Goal: Task Accomplishment & Management: Use online tool/utility

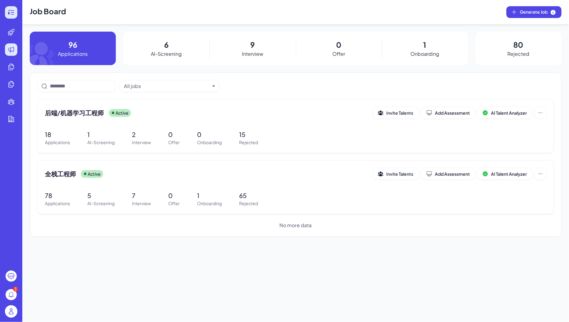
click at [11, 11] on icon at bounding box center [10, 12] width 7 height 7
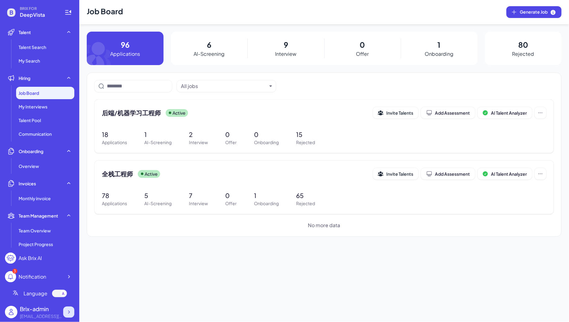
click at [72, 308] on div at bounding box center [68, 311] width 11 height 11
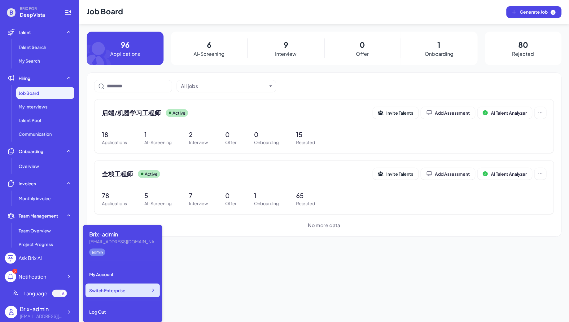
click at [120, 291] on span "Switch Enterprise" at bounding box center [107, 290] width 36 height 6
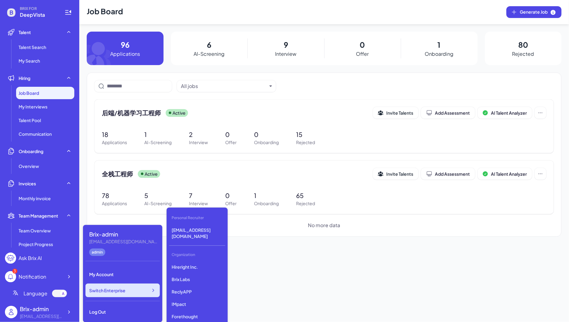
scroll to position [494, 0]
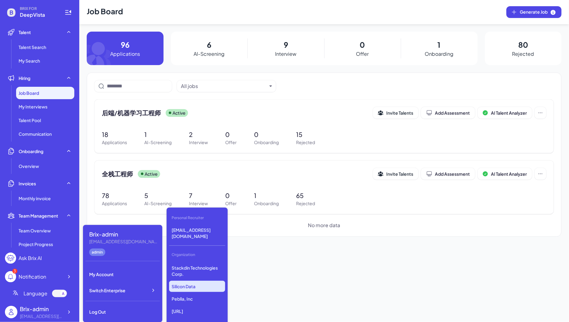
click at [188, 290] on p "Silicon Data" at bounding box center [197, 286] width 56 height 11
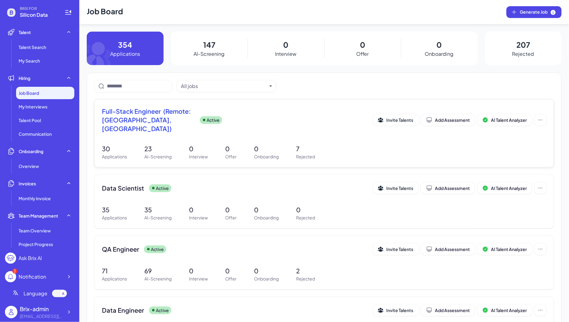
click at [200, 116] on div "Active" at bounding box center [211, 120] width 22 height 8
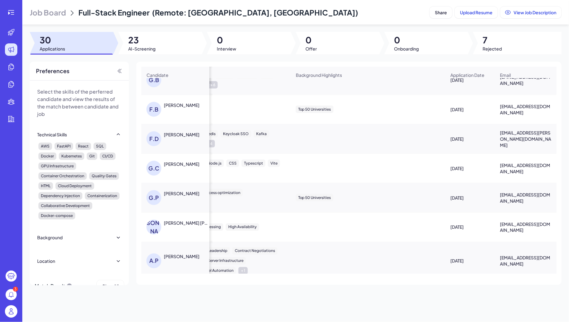
scroll to position [420, 408]
click at [178, 192] on div "Giovanna Proença" at bounding box center [182, 194] width 36 height 6
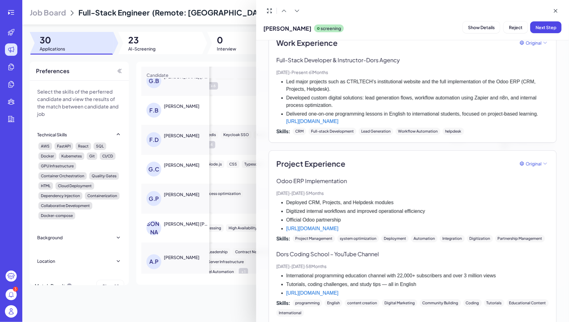
scroll to position [364, 0]
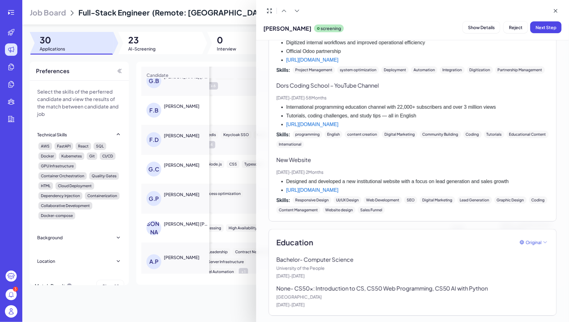
click at [211, 148] on div at bounding box center [284, 161] width 569 height 322
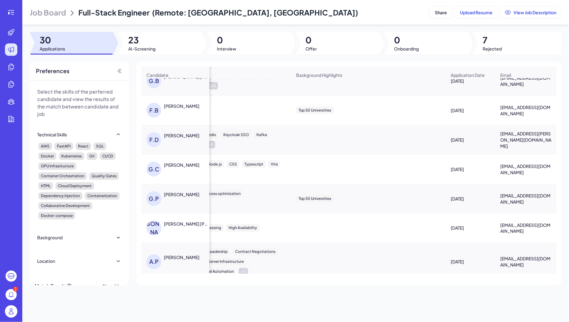
click at [187, 196] on div "G.P Giovanna Proença" at bounding box center [178, 198] width 64 height 15
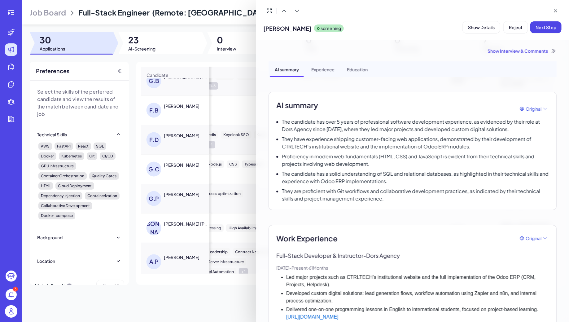
click at [243, 187] on div at bounding box center [284, 161] width 569 height 322
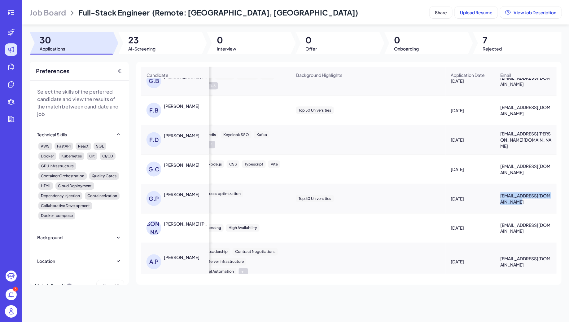
drag, startPoint x: 499, startPoint y: 193, endPoint x: 529, endPoint y: 198, distance: 31.2
click at [530, 199] on div "giovannasimoespro@gmail.com" at bounding box center [525, 198] width 61 height 22
copy span "giovannasimoespro@gmail.com"
click at [184, 194] on div "Giovanna Proença" at bounding box center [182, 194] width 36 height 6
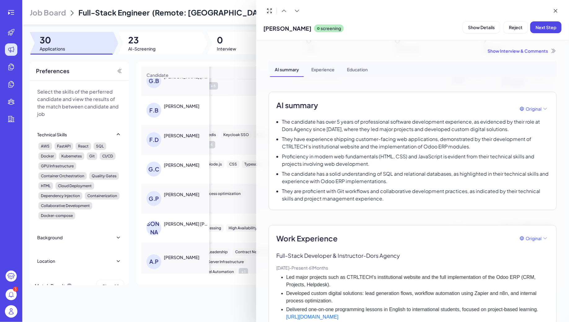
click at [251, 189] on div at bounding box center [284, 161] width 569 height 322
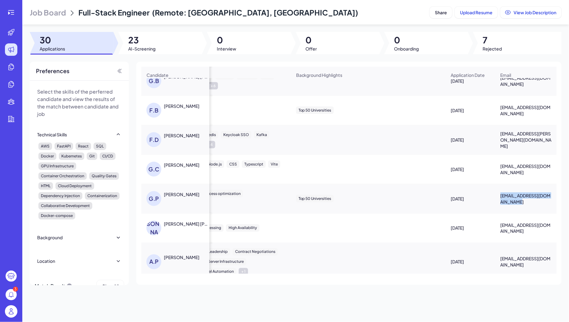
drag, startPoint x: 499, startPoint y: 191, endPoint x: 525, endPoint y: 197, distance: 26.7
click at [525, 197] on div "giovannasimoespro@gmail.com" at bounding box center [525, 198] width 61 height 22
copy span "giovannasimoespro@gmail.com"
click at [178, 188] on div "G.P Giovanna Proença" at bounding box center [174, 198] width 67 height 25
click at [186, 194] on div "Giovanna Proença" at bounding box center [182, 194] width 36 height 6
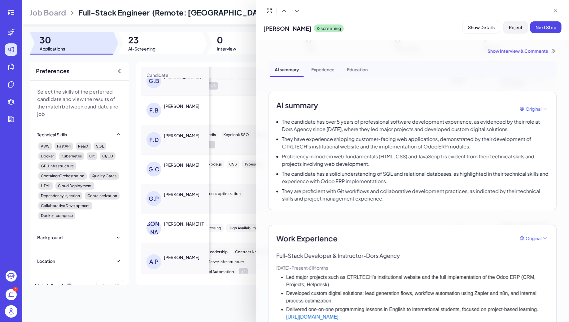
click at [510, 28] on span "Reject" at bounding box center [516, 27] width 14 height 6
click at [554, 69] on button "Ok" at bounding box center [550, 67] width 14 height 11
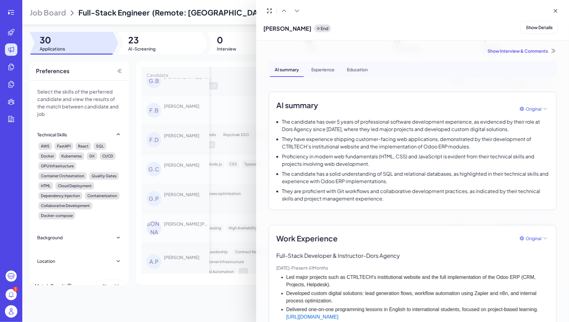
click at [184, 172] on div at bounding box center [284, 161] width 569 height 322
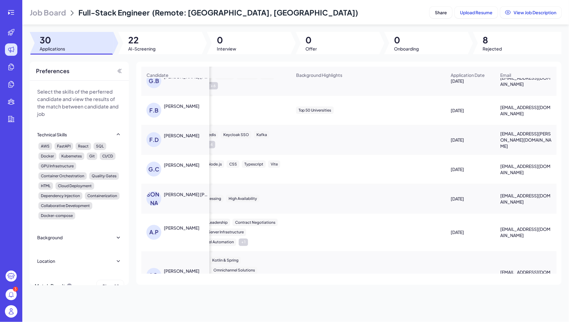
click at [181, 168] on div "G.C Gabriel Corrêa" at bounding box center [178, 169] width 64 height 15
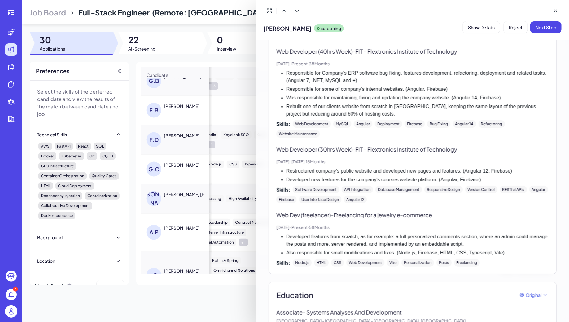
scroll to position [191, 0]
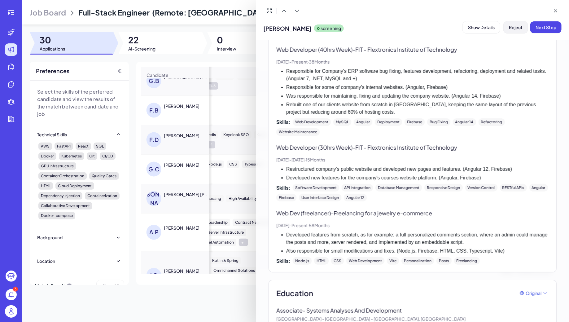
click at [516, 28] on span "Reject" at bounding box center [516, 27] width 14 height 6
click at [543, 68] on button "Ok" at bounding box center [550, 67] width 14 height 11
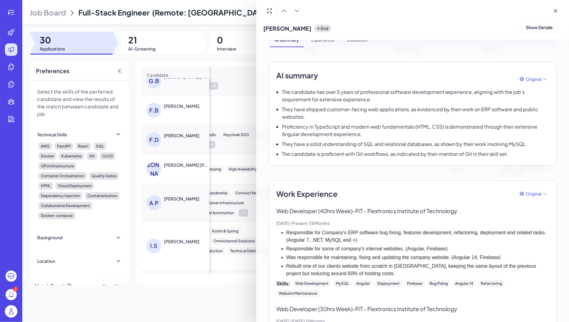
scroll to position [0, 0]
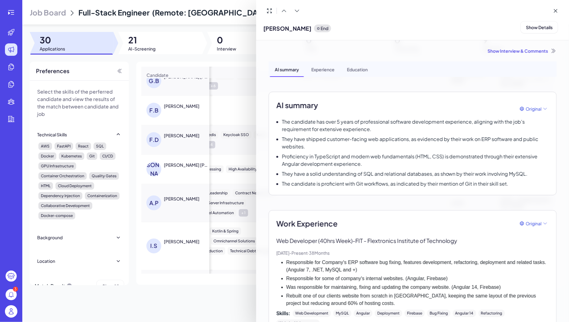
click at [188, 141] on div at bounding box center [284, 161] width 569 height 322
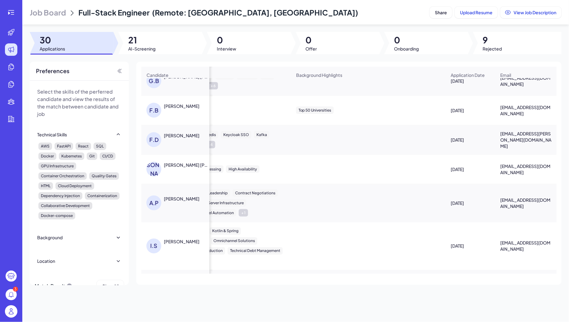
click at [175, 164] on div "Jose Daniel Otero Rios" at bounding box center [187, 165] width 46 height 6
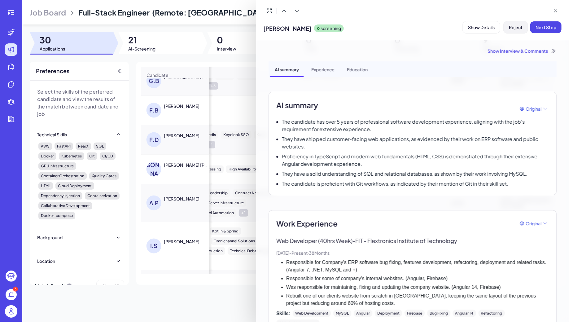
click at [514, 28] on span "Reject" at bounding box center [516, 27] width 14 height 6
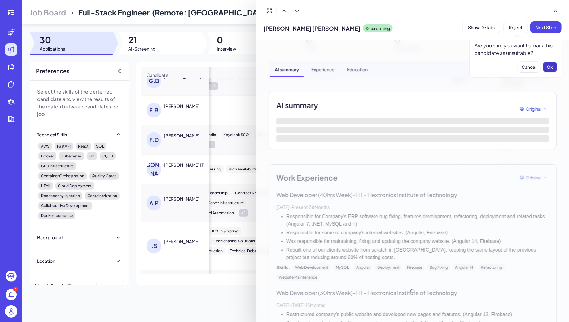
click at [547, 67] on span "Ok" at bounding box center [550, 67] width 6 height 6
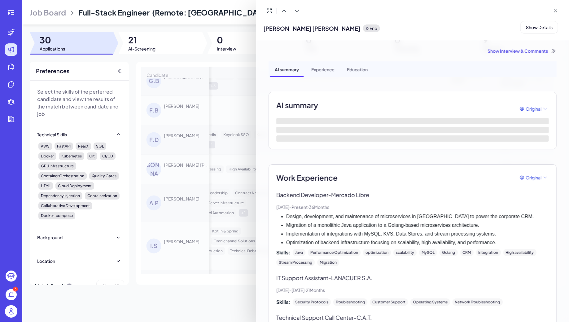
click at [173, 206] on div at bounding box center [284, 161] width 569 height 322
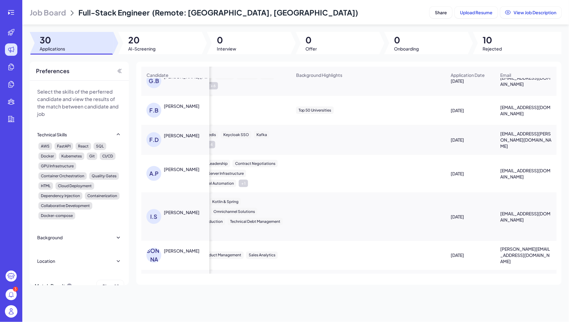
click at [174, 170] on div "A.P Alejandro Paredes" at bounding box center [178, 173] width 64 height 15
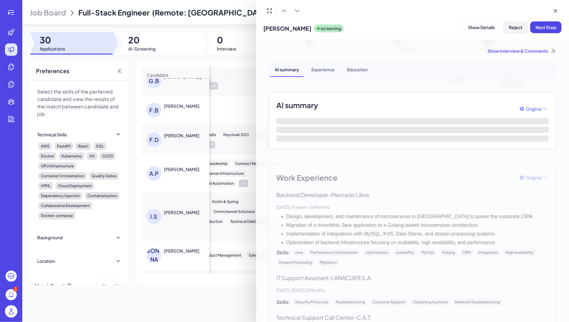
click at [508, 24] on button "Reject" at bounding box center [515, 27] width 24 height 12
click at [551, 67] on span "Ok" at bounding box center [550, 67] width 6 height 6
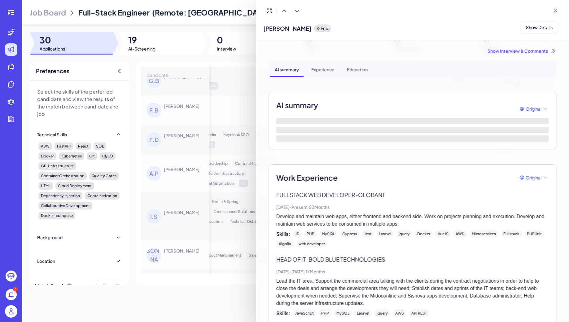
click at [189, 212] on div at bounding box center [284, 161] width 569 height 322
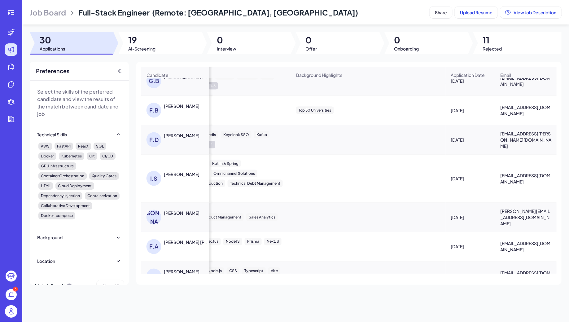
click at [177, 172] on div "Ignacio Speicys" at bounding box center [182, 174] width 36 height 6
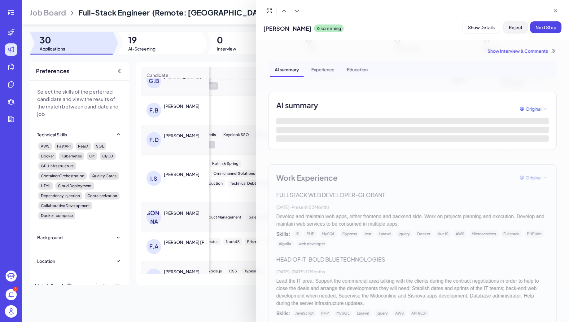
click at [516, 28] on span "Reject" at bounding box center [516, 27] width 14 height 6
click at [548, 68] on span "Ok" at bounding box center [550, 67] width 6 height 6
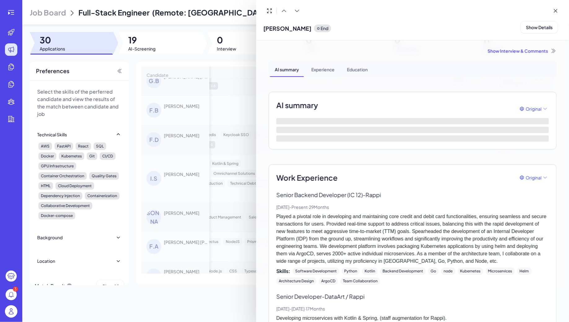
click at [191, 209] on div at bounding box center [284, 161] width 569 height 322
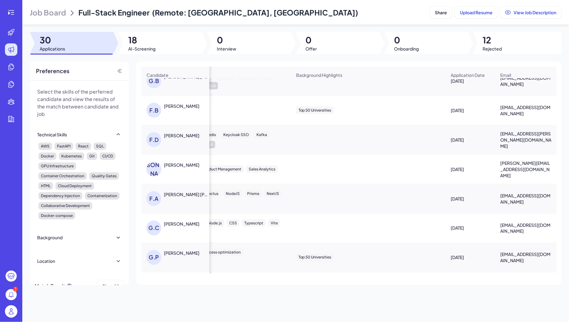
click at [185, 166] on div "J.B Joaquin Bruno" at bounding box center [178, 169] width 64 height 15
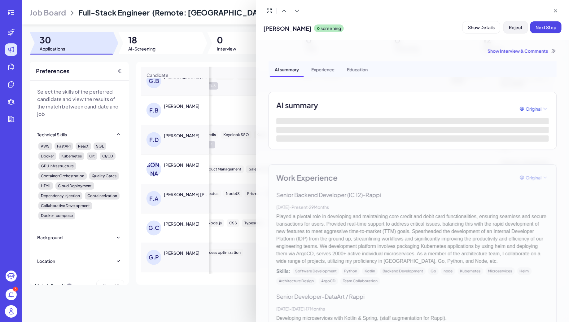
click at [512, 26] on span "Reject" at bounding box center [516, 27] width 14 height 6
click at [547, 66] on span "Ok" at bounding box center [550, 67] width 6 height 6
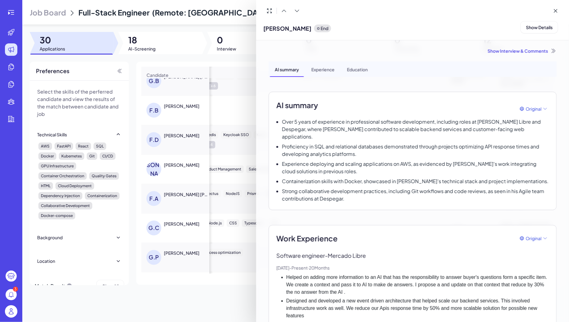
click at [195, 128] on div at bounding box center [284, 161] width 569 height 322
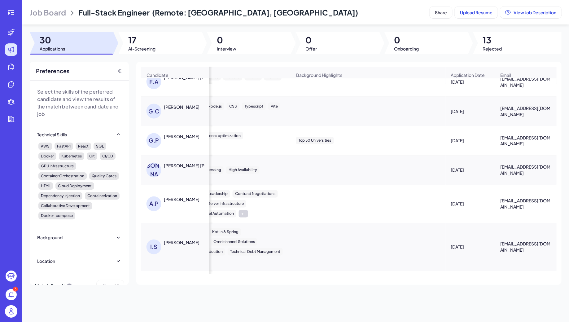
scroll to position [498, 408]
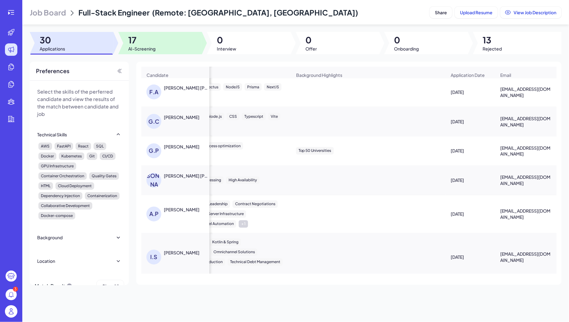
click at [160, 44] on div at bounding box center [160, 43] width 84 height 22
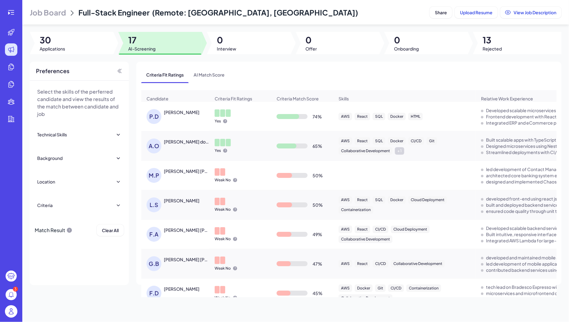
click at [181, 116] on div "P.D Pedro Dousseau" at bounding box center [178, 116] width 64 height 15
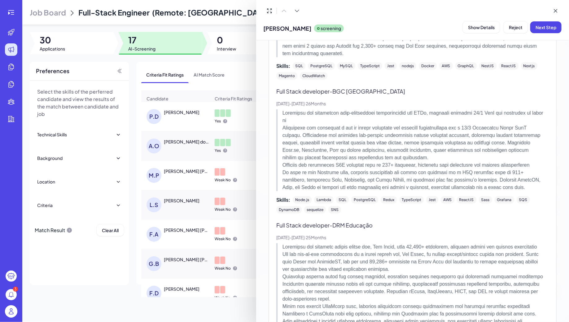
scroll to position [491, 0]
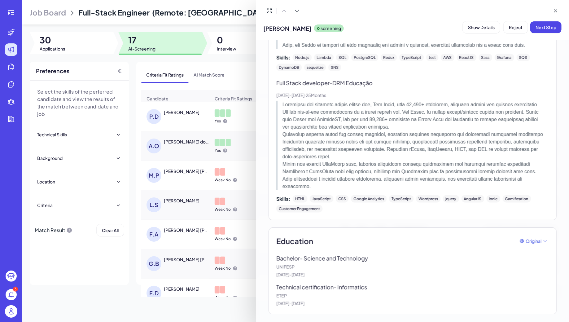
click at [224, 111] on div at bounding box center [284, 161] width 569 height 322
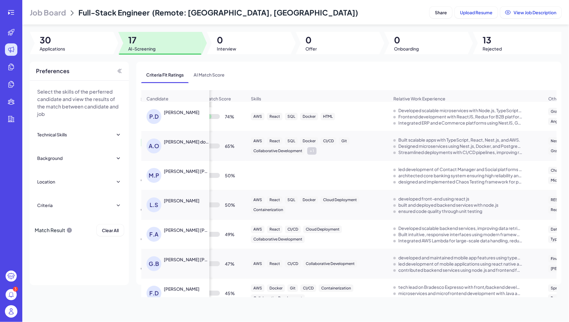
scroll to position [0, 0]
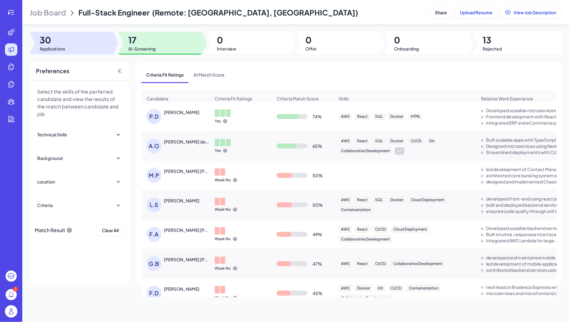
click at [64, 39] on span "30" at bounding box center [52, 39] width 25 height 11
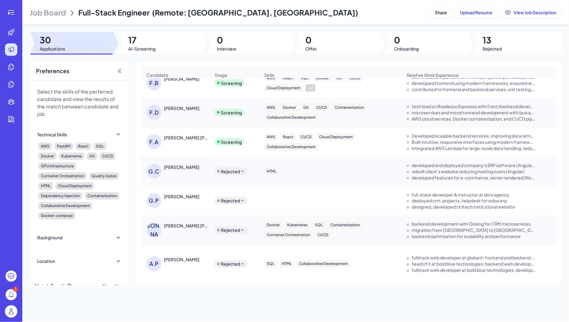
scroll to position [428, 0]
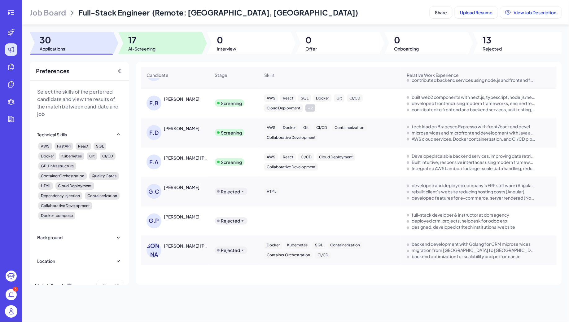
click at [146, 37] on span "17" at bounding box center [141, 39] width 27 height 11
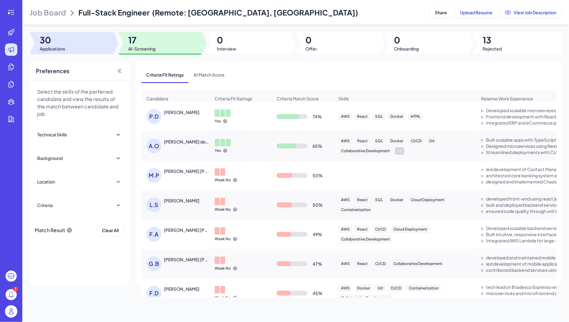
click at [76, 41] on div at bounding box center [72, 43] width 84 height 22
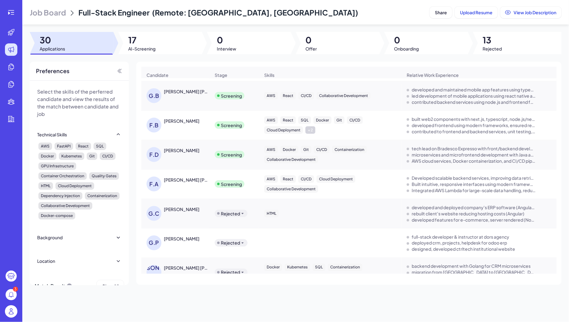
scroll to position [393, 0]
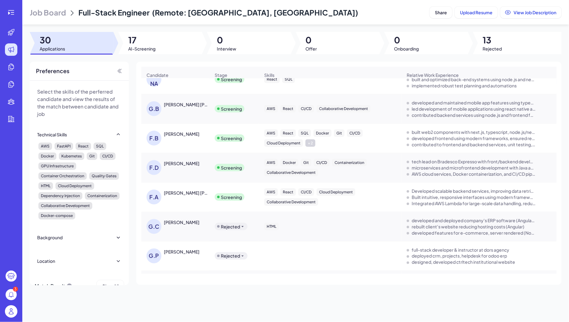
click at [179, 164] on div "F.D Felipe Delboni Ortega" at bounding box center [178, 167] width 64 height 15
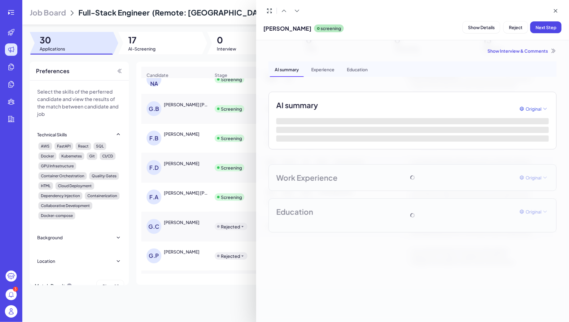
click at [211, 171] on div at bounding box center [284, 161] width 569 height 322
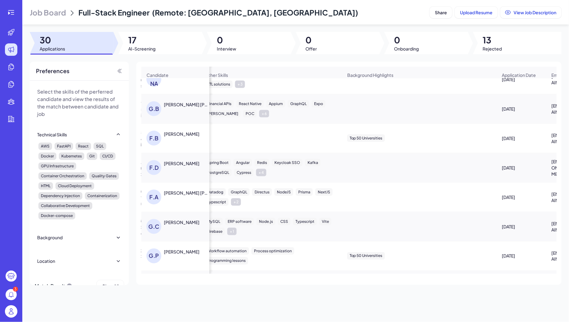
scroll to position [0, 0]
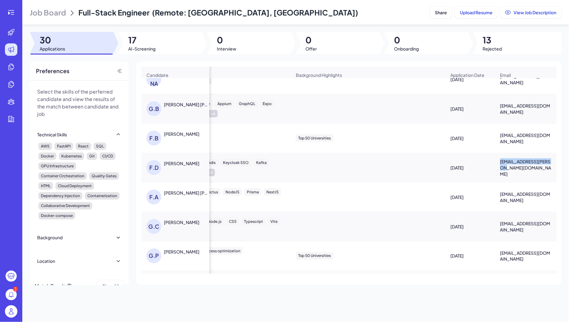
drag, startPoint x: 499, startPoint y: 163, endPoint x: 507, endPoint y: 170, distance: 10.2
click at [507, 170] on div "fdelb.ortega@gmail.com" at bounding box center [525, 167] width 61 height 28
copy span "fdelb.ortega@gmail.com"
click at [182, 160] on div "Felipe Delboni Ortega" at bounding box center [182, 163] width 36 height 6
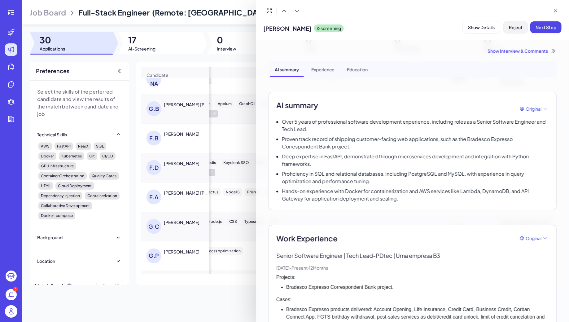
click at [511, 27] on span "Reject" at bounding box center [516, 27] width 14 height 6
click at [552, 67] on span "Ok" at bounding box center [550, 67] width 6 height 6
click at [189, 134] on div at bounding box center [284, 161] width 569 height 322
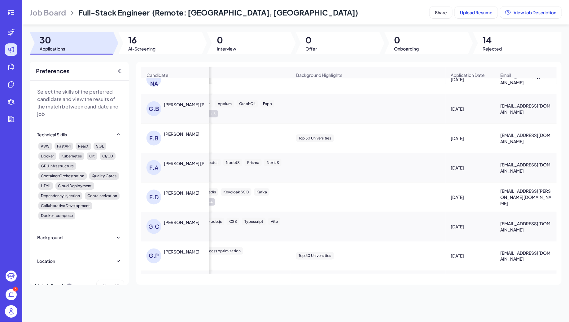
click at [181, 131] on div "Facundo Bozzi" at bounding box center [182, 134] width 36 height 6
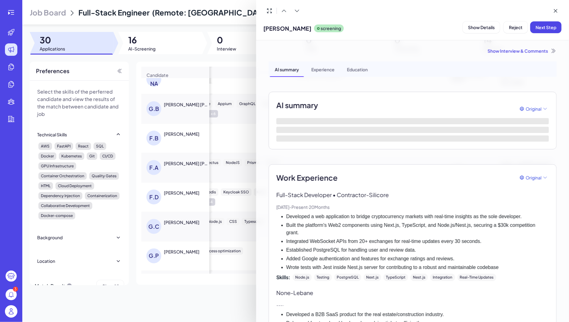
click at [232, 121] on div at bounding box center [284, 161] width 569 height 322
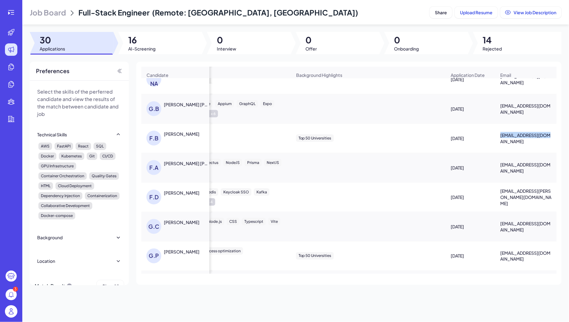
drag, startPoint x: 499, startPoint y: 133, endPoint x: 545, endPoint y: 135, distance: 45.9
click at [545, 134] on div "facubozzi@gmail.com" at bounding box center [525, 138] width 61 height 22
click at [545, 135] on span "facubozzi@gmail.com" at bounding box center [525, 138] width 51 height 12
drag, startPoint x: 501, startPoint y: 136, endPoint x: 548, endPoint y: 135, distance: 47.1
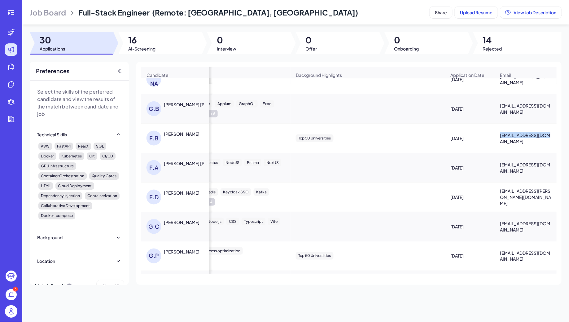
click at [548, 135] on div "facubozzi@gmail.com" at bounding box center [525, 138] width 61 height 22
copy span "facubozzi@gmail.com"
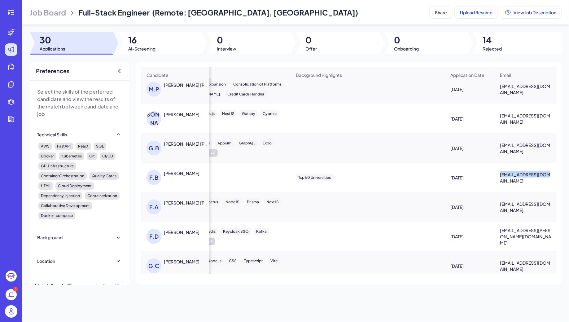
scroll to position [354, 408]
drag, startPoint x: 500, startPoint y: 141, endPoint x: 509, endPoint y: 149, distance: 11.6
click at [509, 150] on span "barbosagdev@gmail.com" at bounding box center [525, 147] width 51 height 12
copy span "barbosagdev@gmail.com"
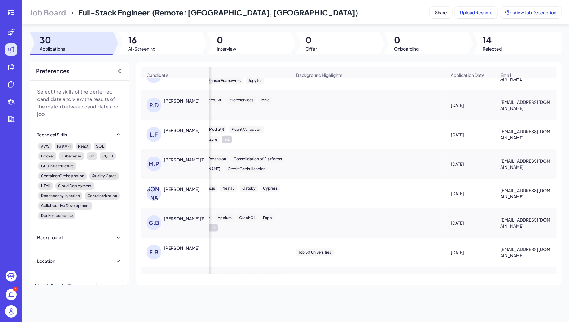
scroll to position [279, 408]
drag, startPoint x: 498, startPoint y: 185, endPoint x: 506, endPoint y: 193, distance: 11.8
click at [507, 194] on div "lucasmigliori@gmail.com" at bounding box center [525, 192] width 61 height 22
copy span "lucasmigliori@gmail.com"
click at [501, 160] on span "marcospaulo.vilelasantos@gmail.com" at bounding box center [525, 163] width 51 height 12
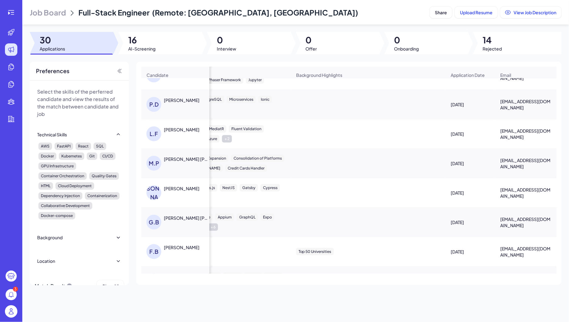
drag, startPoint x: 501, startPoint y: 160, endPoint x: 535, endPoint y: 164, distance: 35.0
click at [536, 165] on span "marcospaulo.vilelasantos@gmail.com" at bounding box center [525, 163] width 51 height 12
copy span "marcospaulo.vilelasantos@gmail.com"
click at [175, 45] on div at bounding box center [160, 43] width 84 height 22
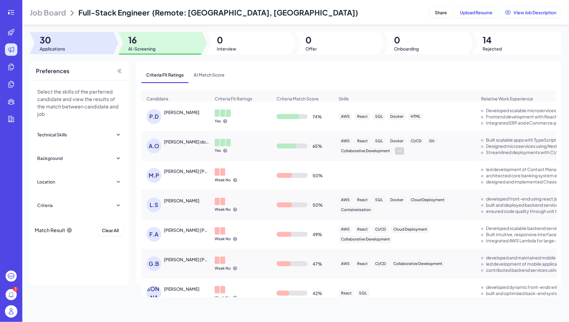
click at [79, 47] on div at bounding box center [72, 43] width 84 height 22
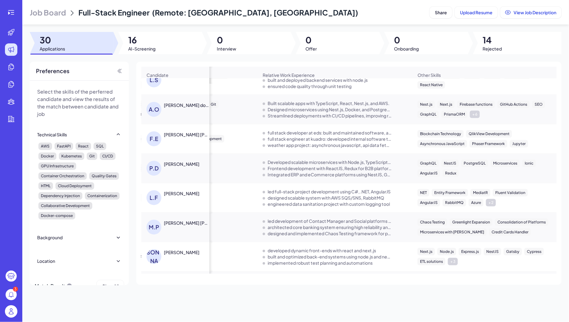
scroll to position [215, 258]
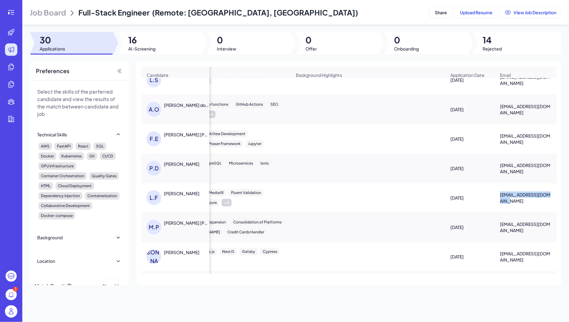
drag, startPoint x: 499, startPoint y: 195, endPoint x: 550, endPoint y: 198, distance: 50.6
click at [550, 199] on div "lucasfurini.r@gmail.com" at bounding box center [525, 197] width 61 height 22
copy span "lucasfurini.r@gmail.com"
drag, startPoint x: 497, startPoint y: 163, endPoint x: 509, endPoint y: 171, distance: 13.9
click at [509, 171] on div "pv.dousseau@gmail.com" at bounding box center [525, 168] width 61 height 22
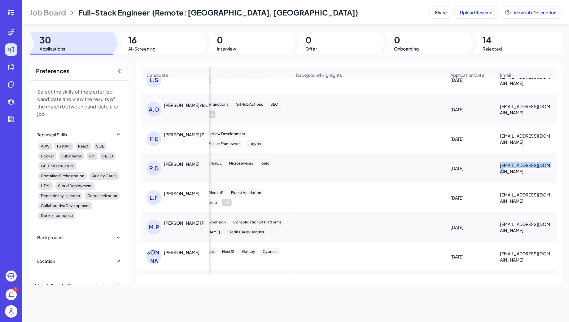
copy span "pv.dousseau@gmail.com"
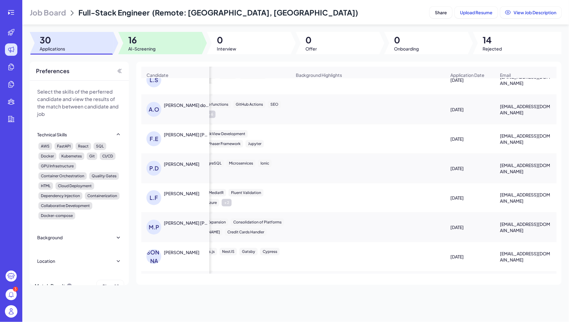
click at [166, 51] on div at bounding box center [160, 43] width 84 height 22
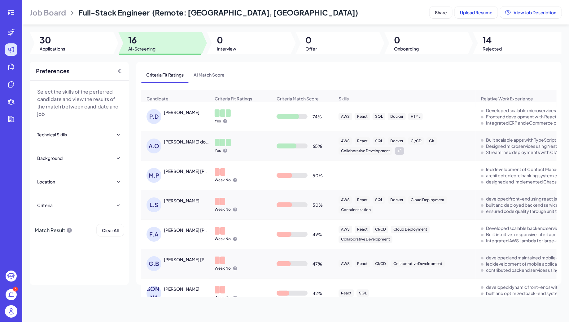
click at [188, 116] on div "P.D Pedro Dousseau" at bounding box center [178, 116] width 64 height 15
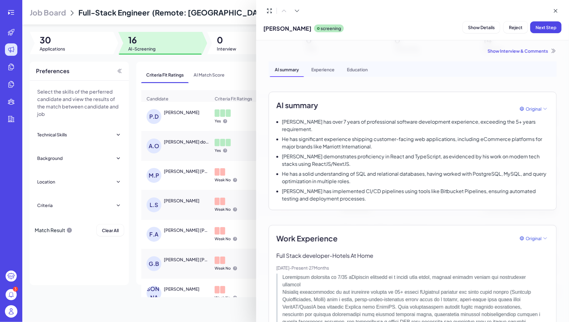
click at [90, 132] on div at bounding box center [284, 161] width 569 height 322
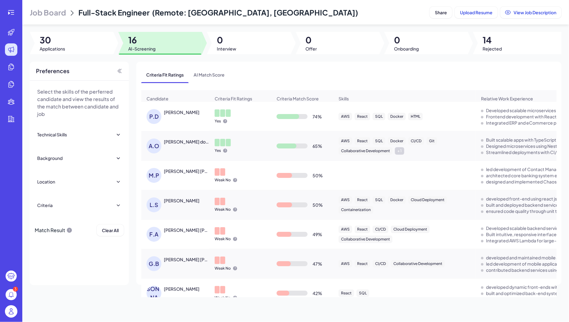
click at [113, 131] on div "Technical Skills" at bounding box center [79, 135] width 84 height 14
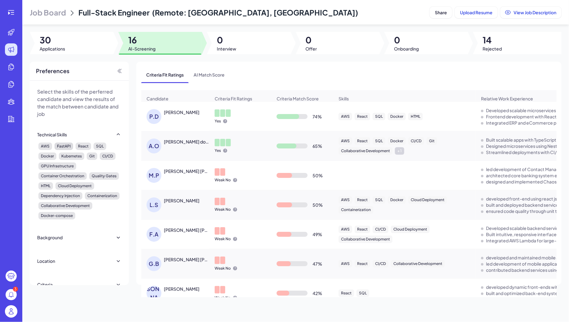
click at [61, 146] on div "FastAPI" at bounding box center [63, 145] width 19 height 7
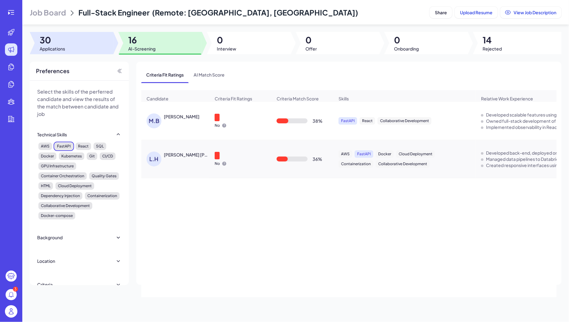
click at [73, 37] on div at bounding box center [72, 43] width 84 height 22
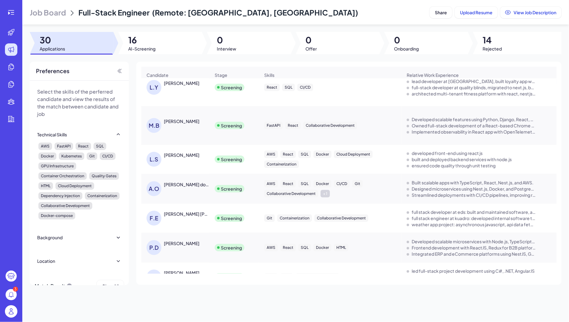
scroll to position [135, 0]
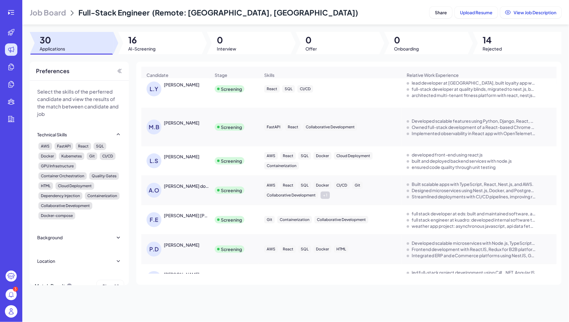
click at [185, 217] on div "Felipe Enne Mendes Ribeiro" at bounding box center [187, 215] width 46 height 6
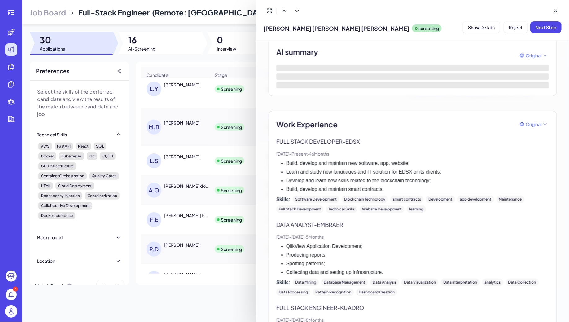
scroll to position [64, 0]
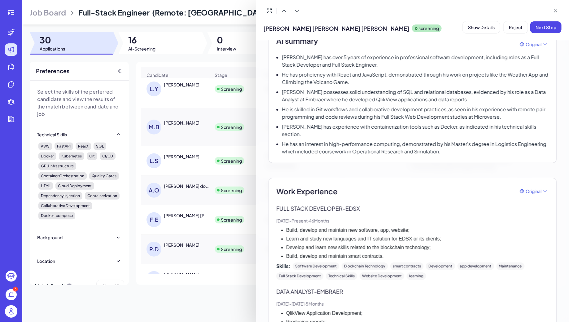
click at [206, 141] on div at bounding box center [284, 161] width 569 height 322
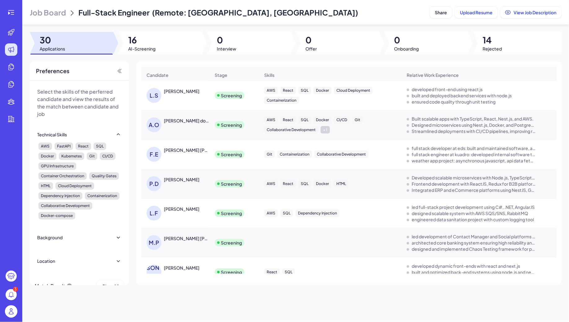
scroll to position [202, 0]
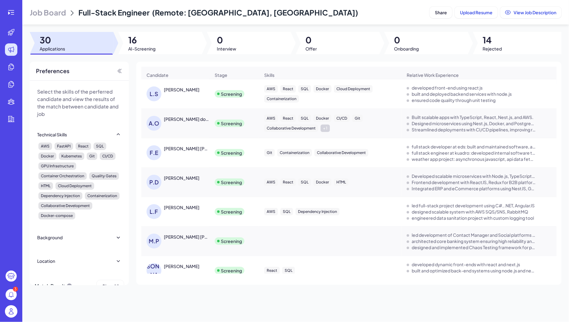
click at [180, 150] on div "F.E Felipe Enne Mendes Ribeiro" at bounding box center [178, 152] width 64 height 15
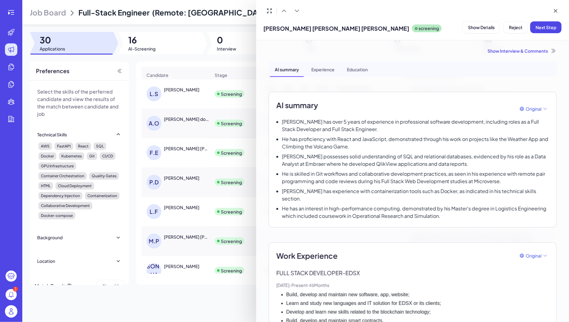
click at [180, 150] on div at bounding box center [284, 161] width 569 height 322
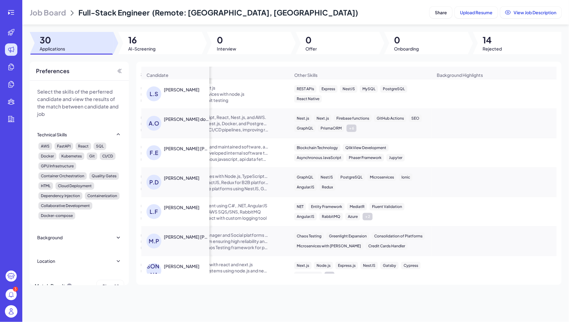
scroll to position [0, 333]
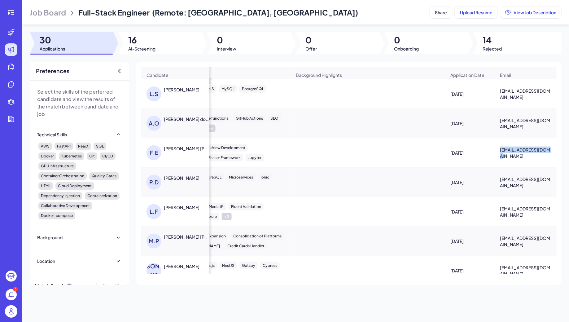
drag, startPoint x: 498, startPoint y: 152, endPoint x: 545, endPoint y: 156, distance: 46.9
click at [545, 156] on div "felipeenne@gmail.com" at bounding box center [525, 152] width 61 height 22
copy span "felipeenne@gmail.com"
click at [262, 168] on div "GraphQL NestJS PostgreSQL Microservices Ionic AngularJS Redux" at bounding box center [219, 181] width 142 height 27
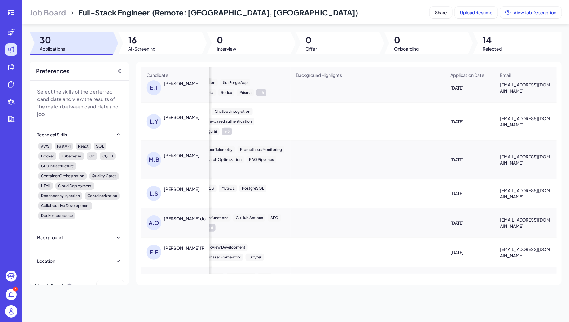
scroll to position [101, 408]
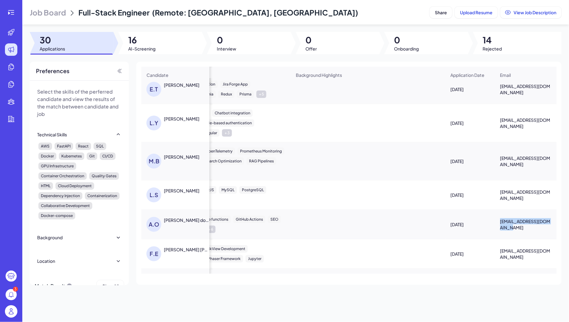
drag, startPoint x: 497, startPoint y: 220, endPoint x: 513, endPoint y: 226, distance: 17.2
click at [513, 227] on div "arthursantos01@gmail.com" at bounding box center [525, 224] width 61 height 22
click at [176, 189] on div "LUIZ STEFANI" at bounding box center [182, 190] width 36 height 6
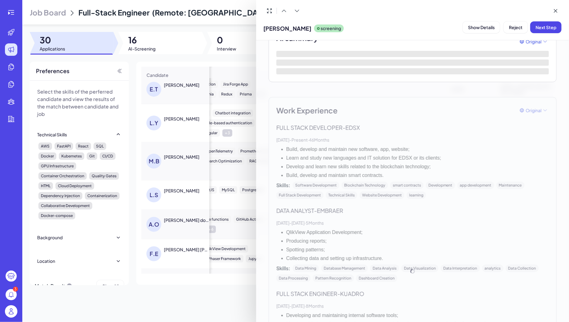
scroll to position [67, 0]
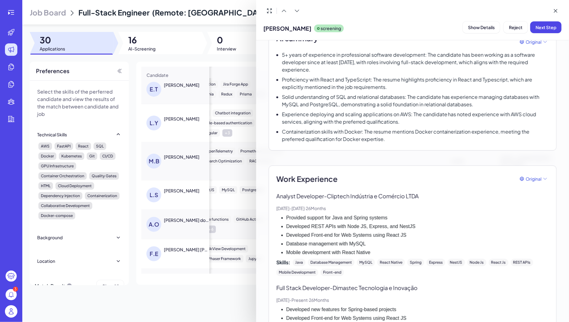
click at [172, 159] on div at bounding box center [284, 161] width 569 height 322
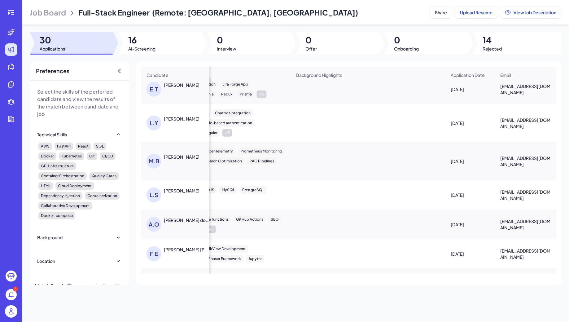
click at [172, 154] on div "MATHEUS BEGOSSO FONTANA" at bounding box center [182, 157] width 36 height 6
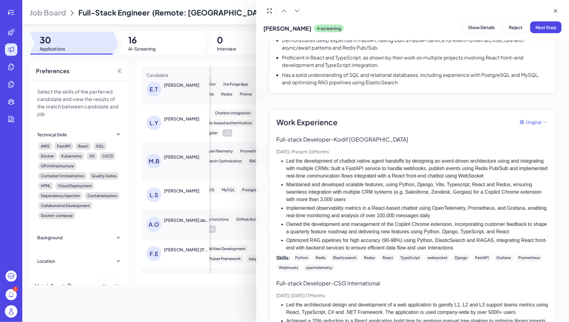
scroll to position [118, 0]
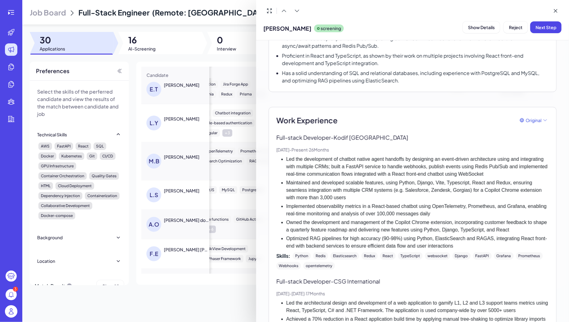
click at [235, 166] on div at bounding box center [284, 161] width 569 height 322
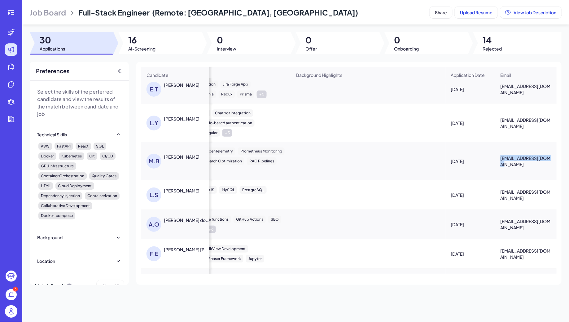
drag, startPoint x: 501, startPoint y: 156, endPoint x: 511, endPoint y: 163, distance: 12.4
click at [511, 164] on span "mbfontana@outlook.com" at bounding box center [525, 161] width 51 height 12
click at [189, 135] on td "L.Y Luciano Yomayel" at bounding box center [175, 123] width 68 height 38
click at [175, 116] on div "Luciano Yomayel" at bounding box center [182, 118] width 36 height 6
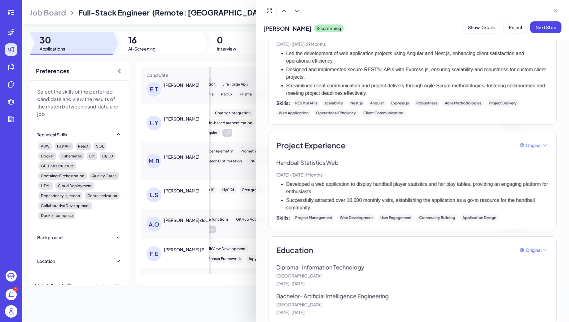
scroll to position [519, 0]
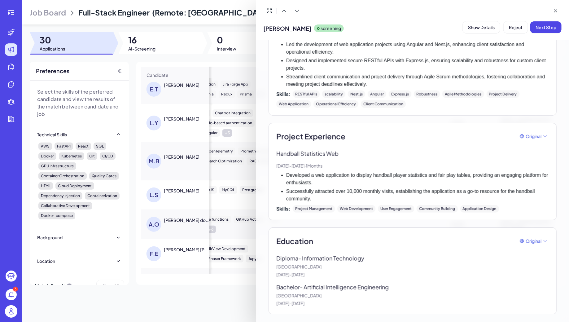
click at [179, 129] on div at bounding box center [284, 161] width 569 height 322
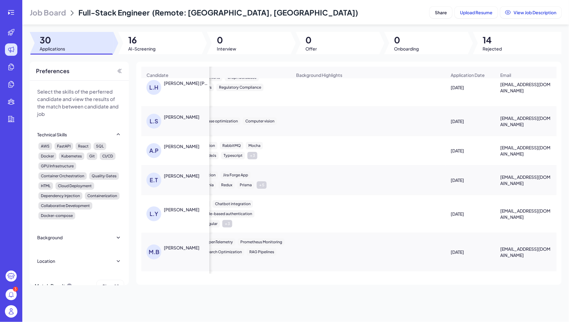
scroll to position [0, 408]
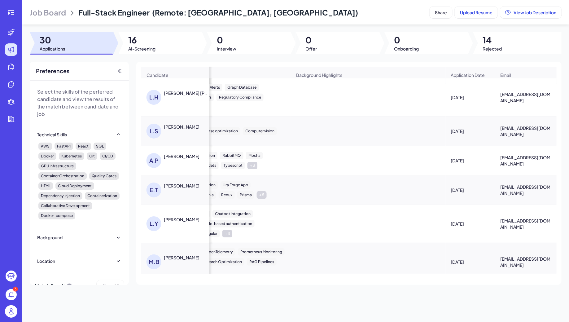
click at [175, 192] on div "E.T Eduardo Toresin Pessine" at bounding box center [178, 189] width 64 height 15
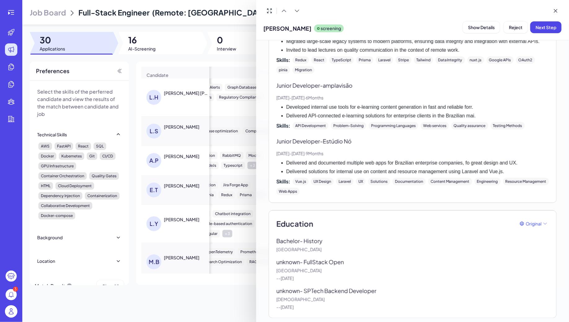
scroll to position [461, 0]
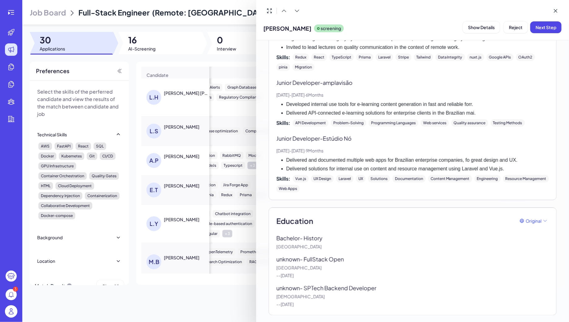
click at [221, 141] on div at bounding box center [284, 161] width 569 height 322
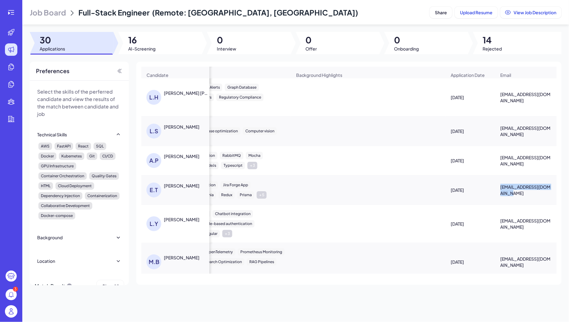
drag, startPoint x: 498, startPoint y: 186, endPoint x: 517, endPoint y: 192, distance: 19.7
click at [517, 192] on div "eduardopessine@gmail.com" at bounding box center [525, 190] width 61 height 22
click at [182, 158] on div "André Posman" at bounding box center [182, 156] width 36 height 6
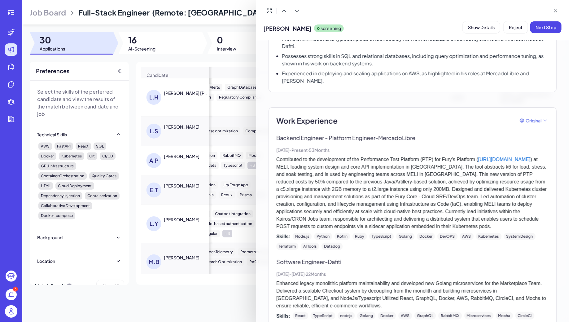
scroll to position [118, 0]
click at [241, 123] on div at bounding box center [284, 161] width 569 height 322
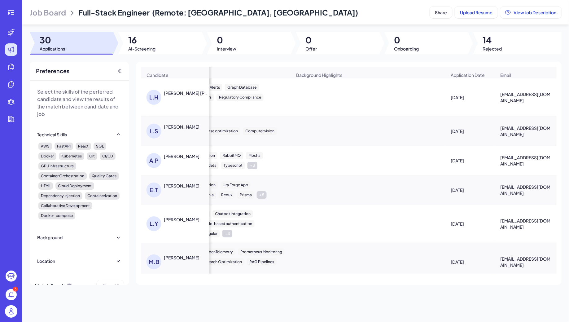
click at [175, 124] on div "LEANDRO SOARES" at bounding box center [182, 127] width 36 height 6
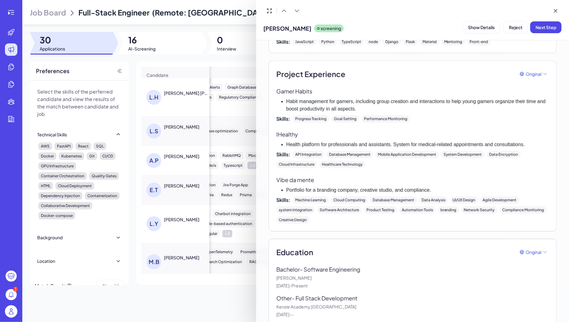
scroll to position [588, 0]
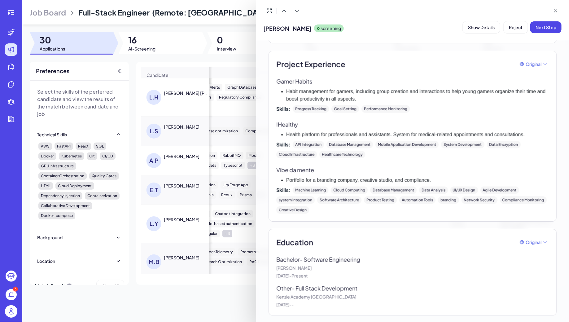
click at [185, 98] on div at bounding box center [284, 161] width 569 height 322
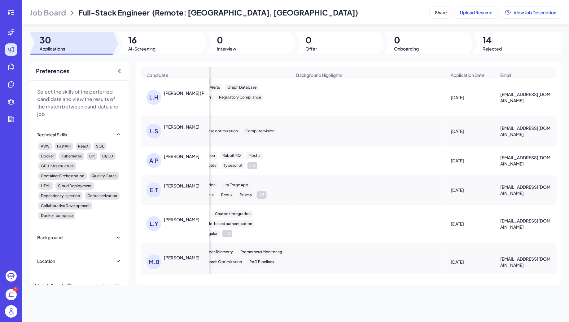
click at [179, 93] on div "Luiz Henrique Fernandes Salmonson" at bounding box center [187, 93] width 46 height 6
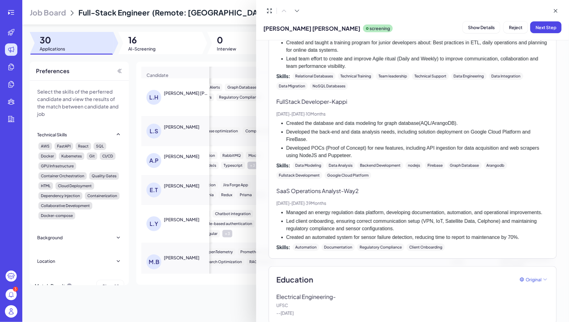
scroll to position [310, 0]
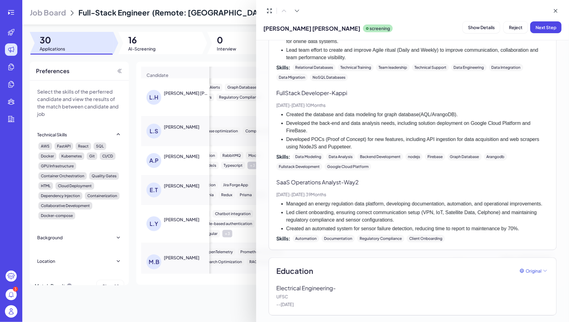
click at [194, 110] on div at bounding box center [284, 161] width 569 height 322
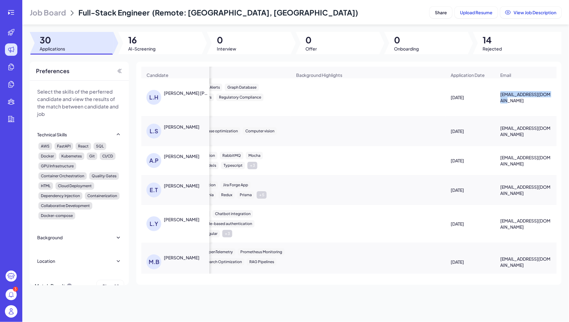
drag, startPoint x: 497, startPoint y: 92, endPoint x: 514, endPoint y: 98, distance: 18.2
click at [515, 99] on div "lhfsalmonson@gmail.com" at bounding box center [525, 97] width 61 height 22
drag, startPoint x: 497, startPoint y: 126, endPoint x: 512, endPoint y: 134, distance: 17.3
click at [513, 135] on div "leandroz3000@gmail.com" at bounding box center [525, 131] width 61 height 22
drag, startPoint x: 498, startPoint y: 155, endPoint x: 514, endPoint y: 163, distance: 17.2
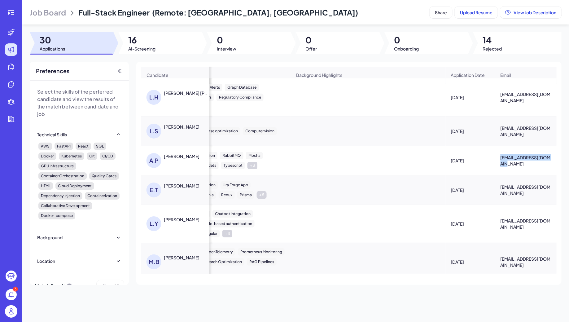
click at [514, 164] on div "andre.posman@gmail.com" at bounding box center [525, 160] width 61 height 22
click at [81, 144] on div "React" at bounding box center [83, 145] width 15 height 7
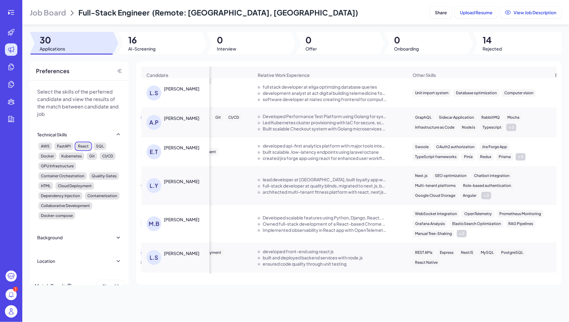
scroll to position [0, 0]
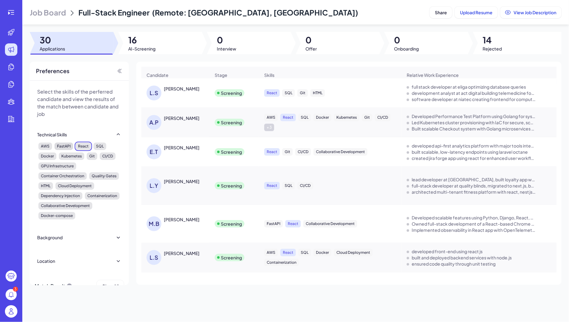
click at [62, 147] on div "FastAPI" at bounding box center [63, 145] width 19 height 7
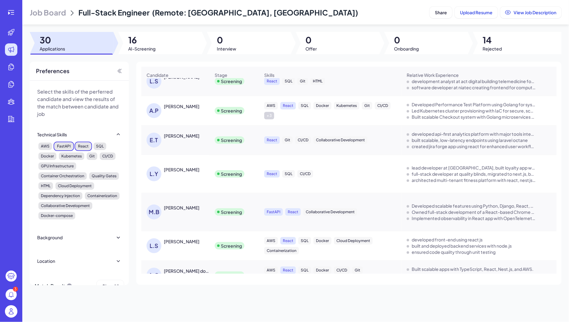
scroll to position [81, 0]
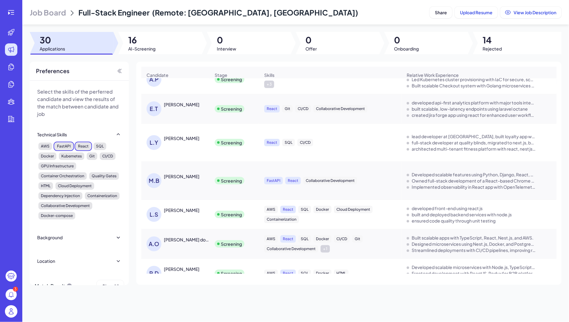
click at [184, 174] on div "MATHEUS BEGOSSO FONTANA" at bounding box center [182, 176] width 36 height 6
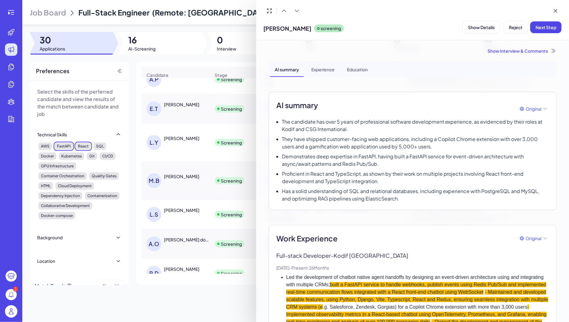
click at [186, 177] on div at bounding box center [284, 161] width 569 height 322
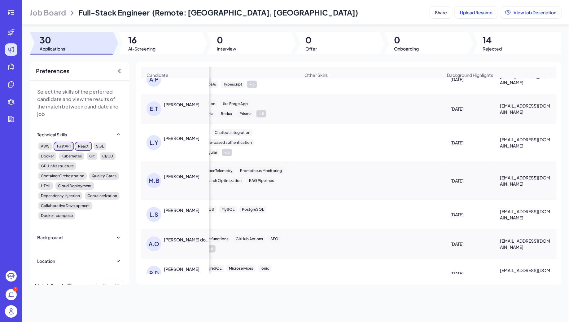
scroll to position [0, 408]
drag, startPoint x: 499, startPoint y: 177, endPoint x: 514, endPoint y: 187, distance: 18.1
click at [514, 187] on div "mbfontana@outlook.com" at bounding box center [525, 180] width 61 height 22
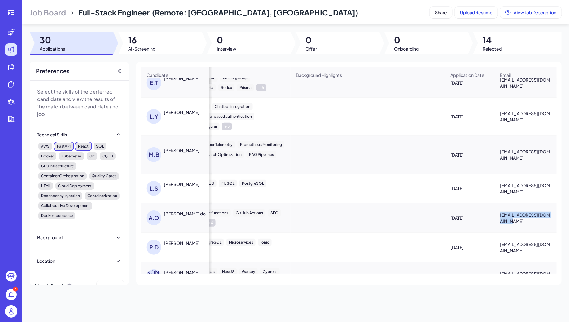
drag, startPoint x: 500, startPoint y: 213, endPoint x: 510, endPoint y: 220, distance: 11.6
click at [510, 220] on span "arthursantos01@gmail.com" at bounding box center [525, 217] width 51 height 12
click at [186, 212] on div "Arthur Octavio Dias dos Santos" at bounding box center [187, 213] width 46 height 6
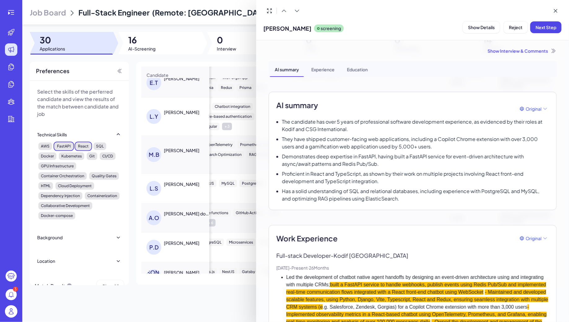
scroll to position [107, 408]
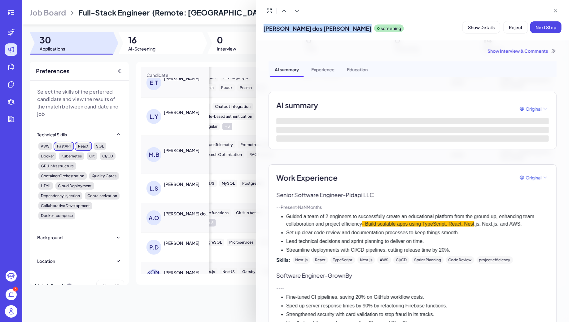
drag, startPoint x: 264, startPoint y: 28, endPoint x: 348, endPoint y: 30, distance: 83.9
click at [348, 30] on div "Arthur Octavio Dias dos Santos screening" at bounding box center [333, 27] width 140 height 16
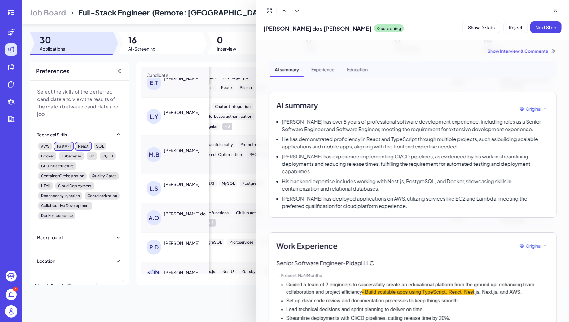
click at [192, 150] on div at bounding box center [284, 161] width 569 height 322
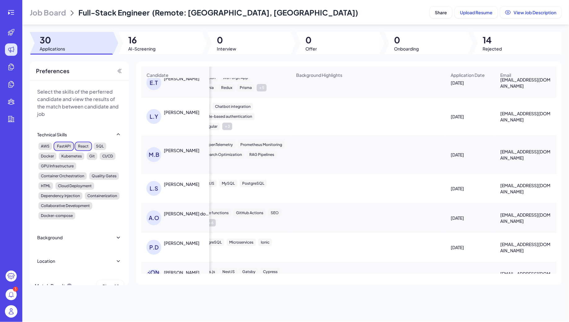
click at [182, 148] on div "MATHEUS BEGOSSO FONTANA" at bounding box center [182, 150] width 36 height 6
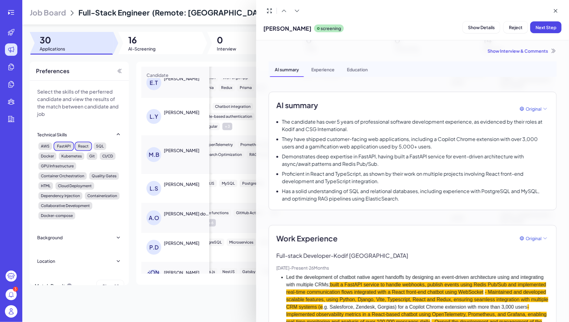
click at [213, 164] on div at bounding box center [284, 161] width 569 height 322
